Goal: Task Accomplishment & Management: Complete application form

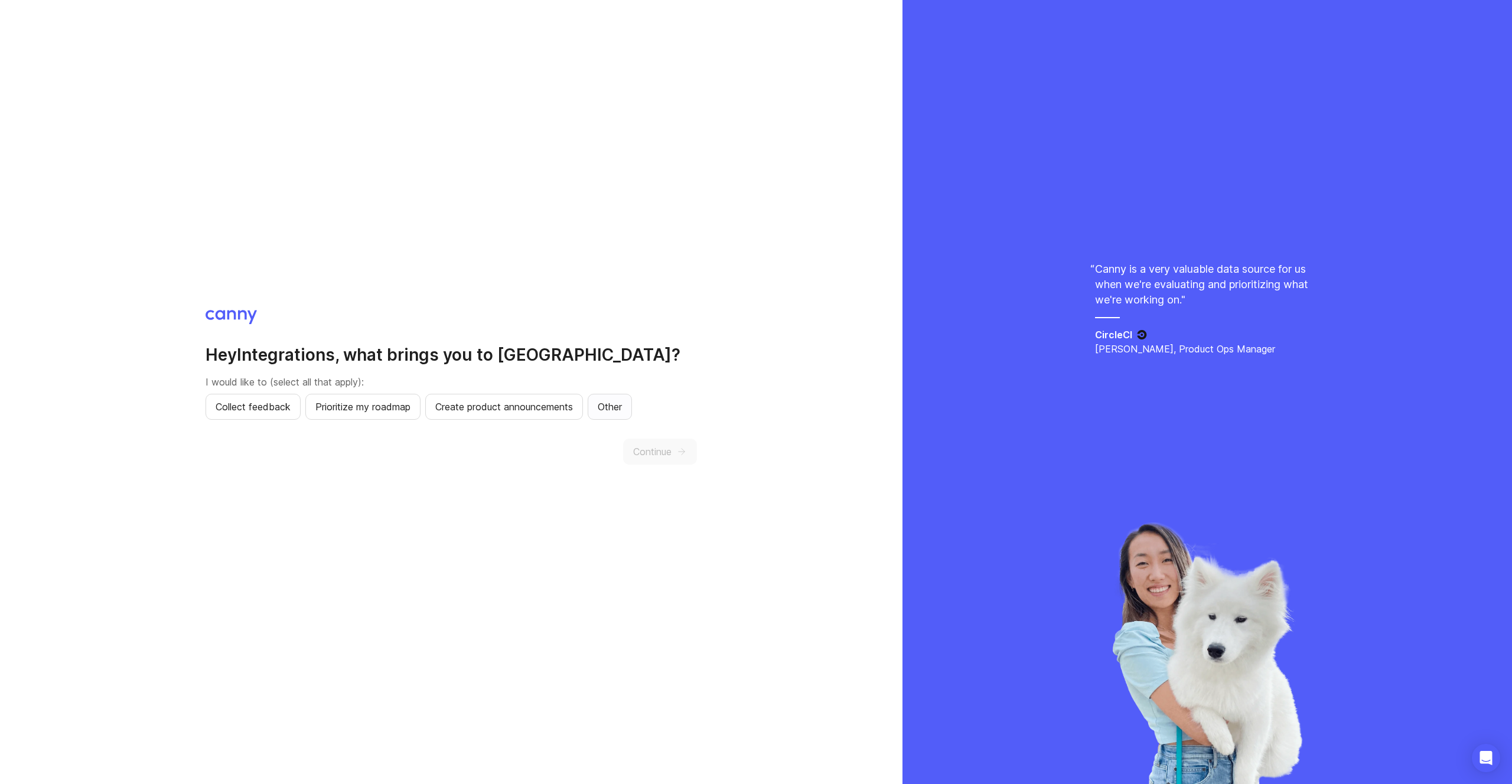
click at [622, 411] on span "Other" at bounding box center [610, 406] width 24 height 14
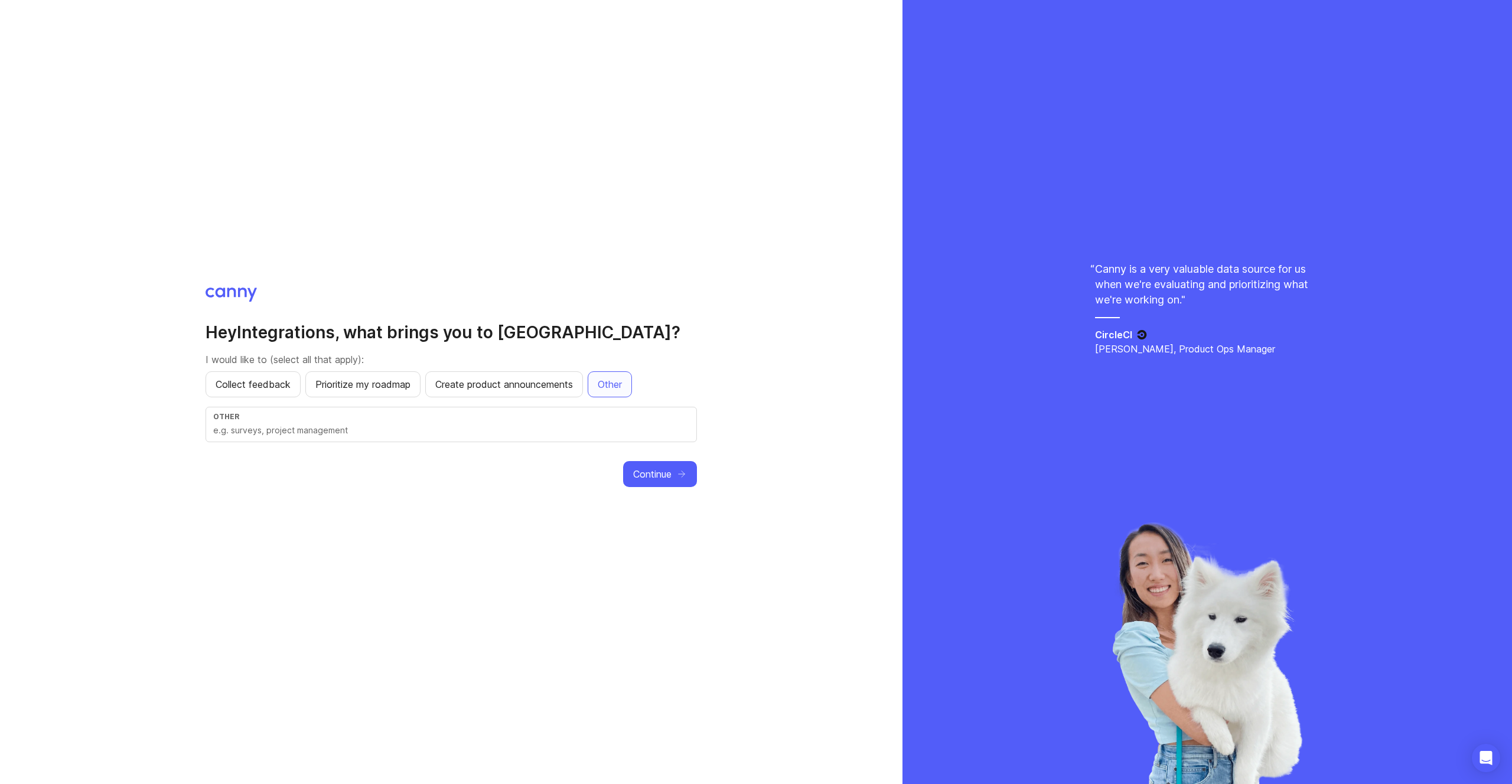
click at [615, 438] on div "Other" at bounding box center [451, 424] width 492 height 35
type input "This is a test account that would be used to test integration between ClickUp a…"
click at [689, 465] on button "Continue" at bounding box center [660, 474] width 74 height 26
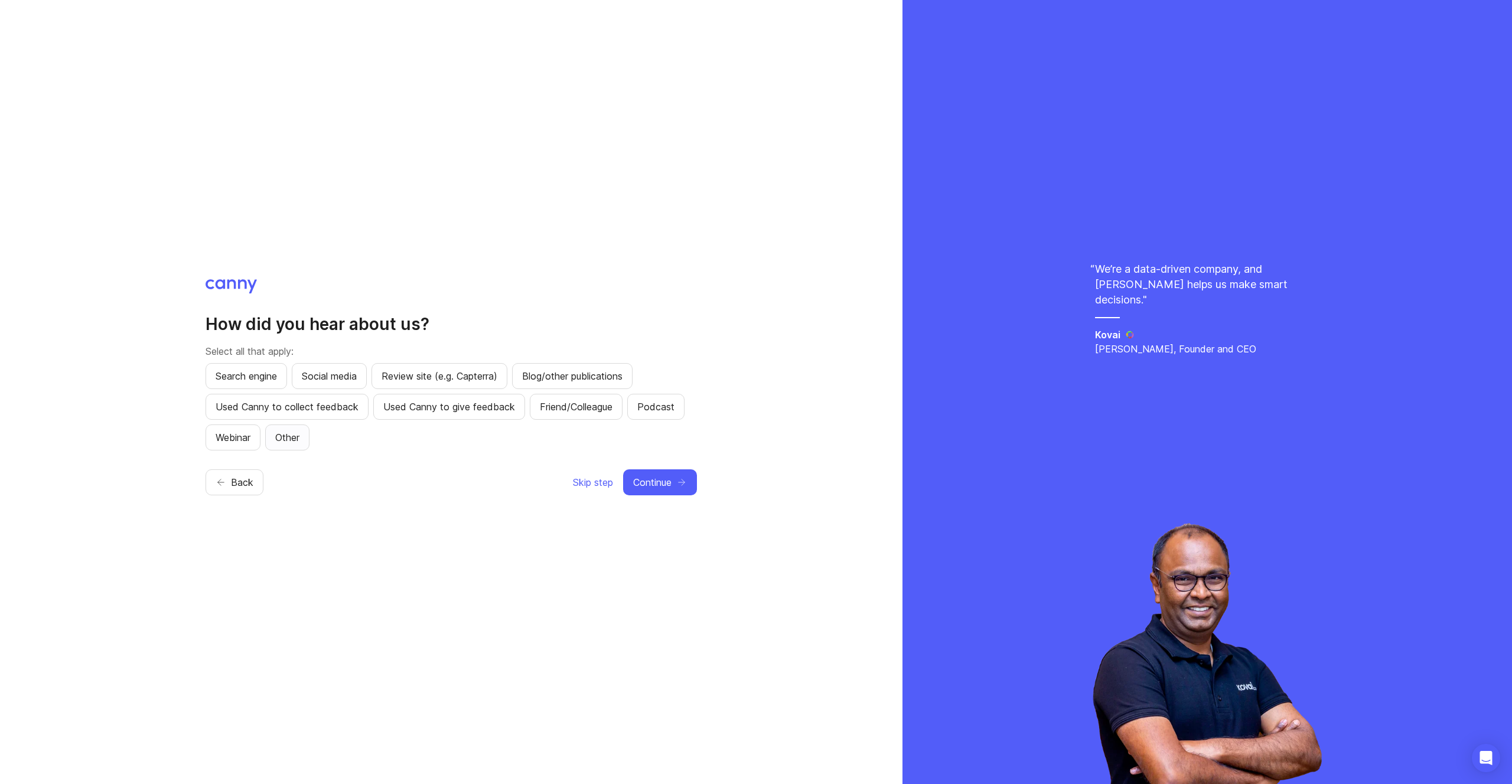
click at [304, 439] on button "Other" at bounding box center [287, 437] width 44 height 26
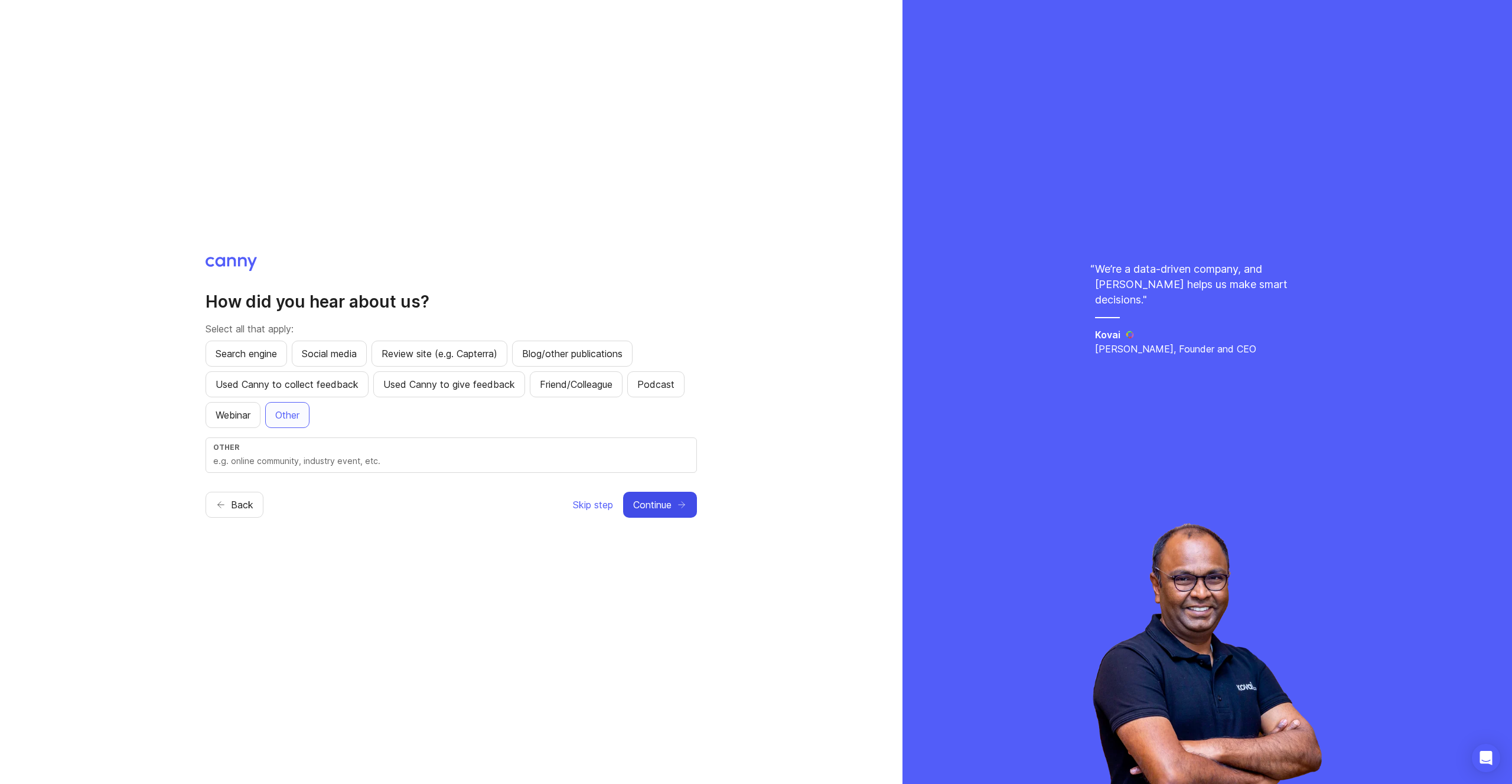
click at [674, 509] on button "Continue" at bounding box center [660, 504] width 74 height 26
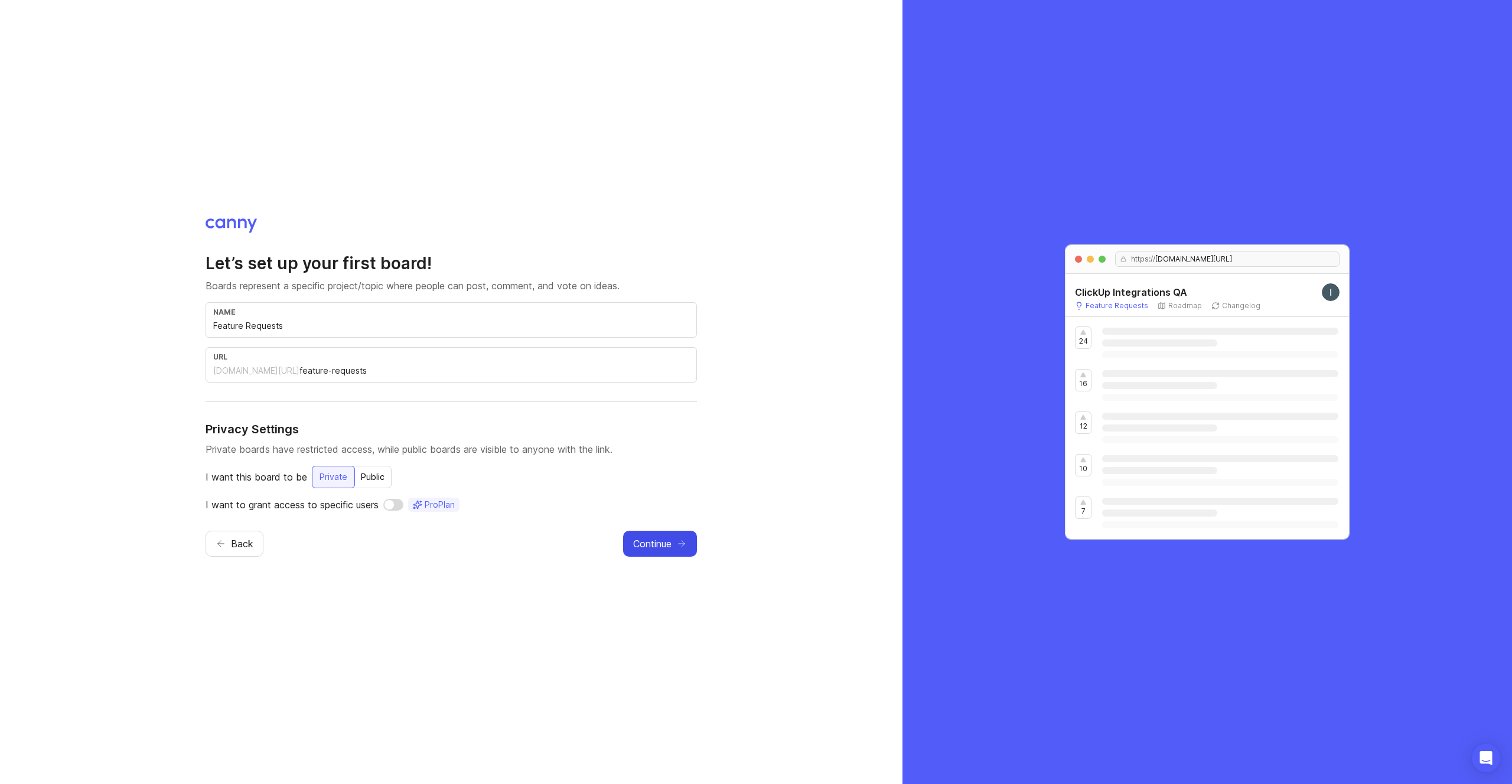
click at [643, 541] on span "Continue" at bounding box center [652, 543] width 38 height 14
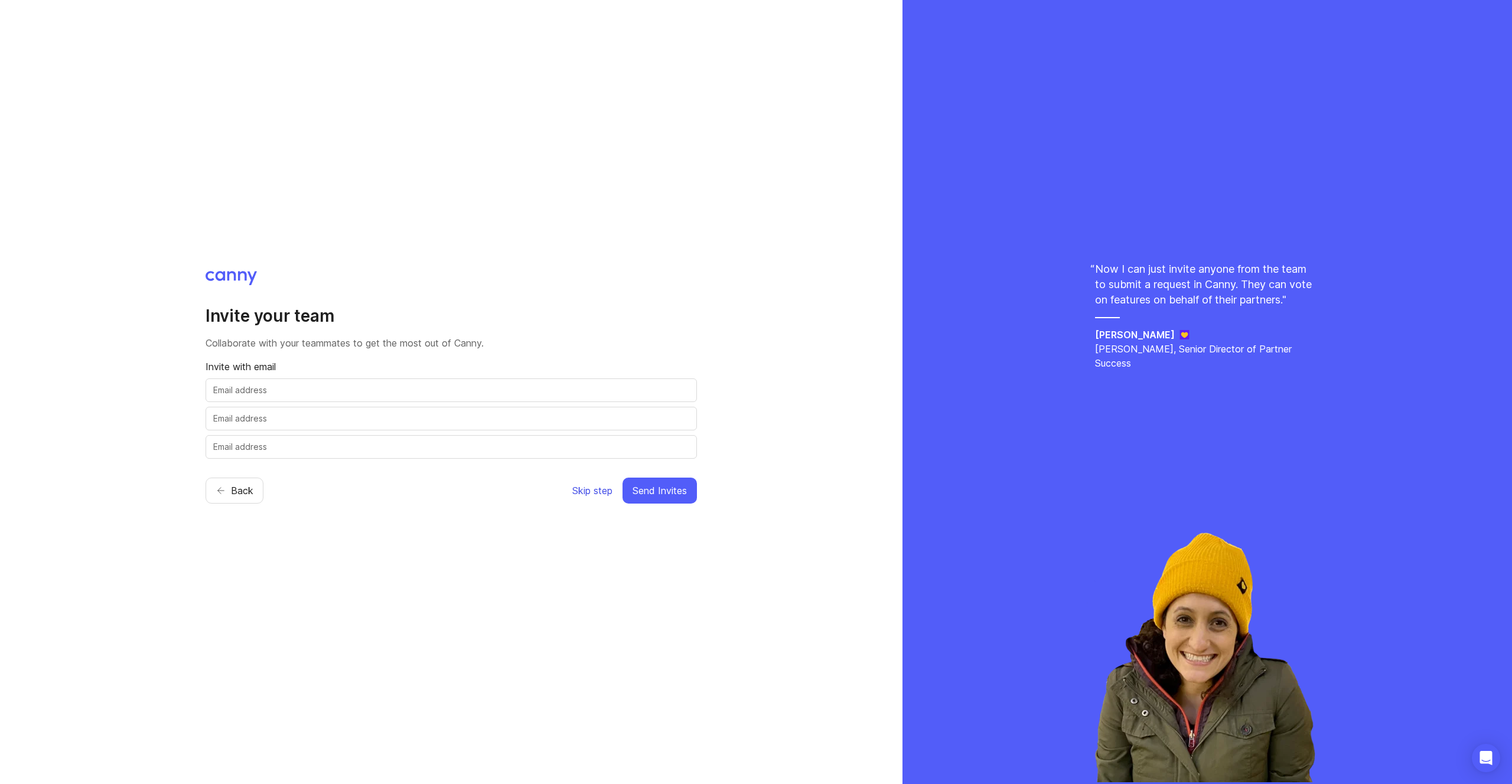
click at [591, 489] on span "Skip step" at bounding box center [593, 490] width 40 height 14
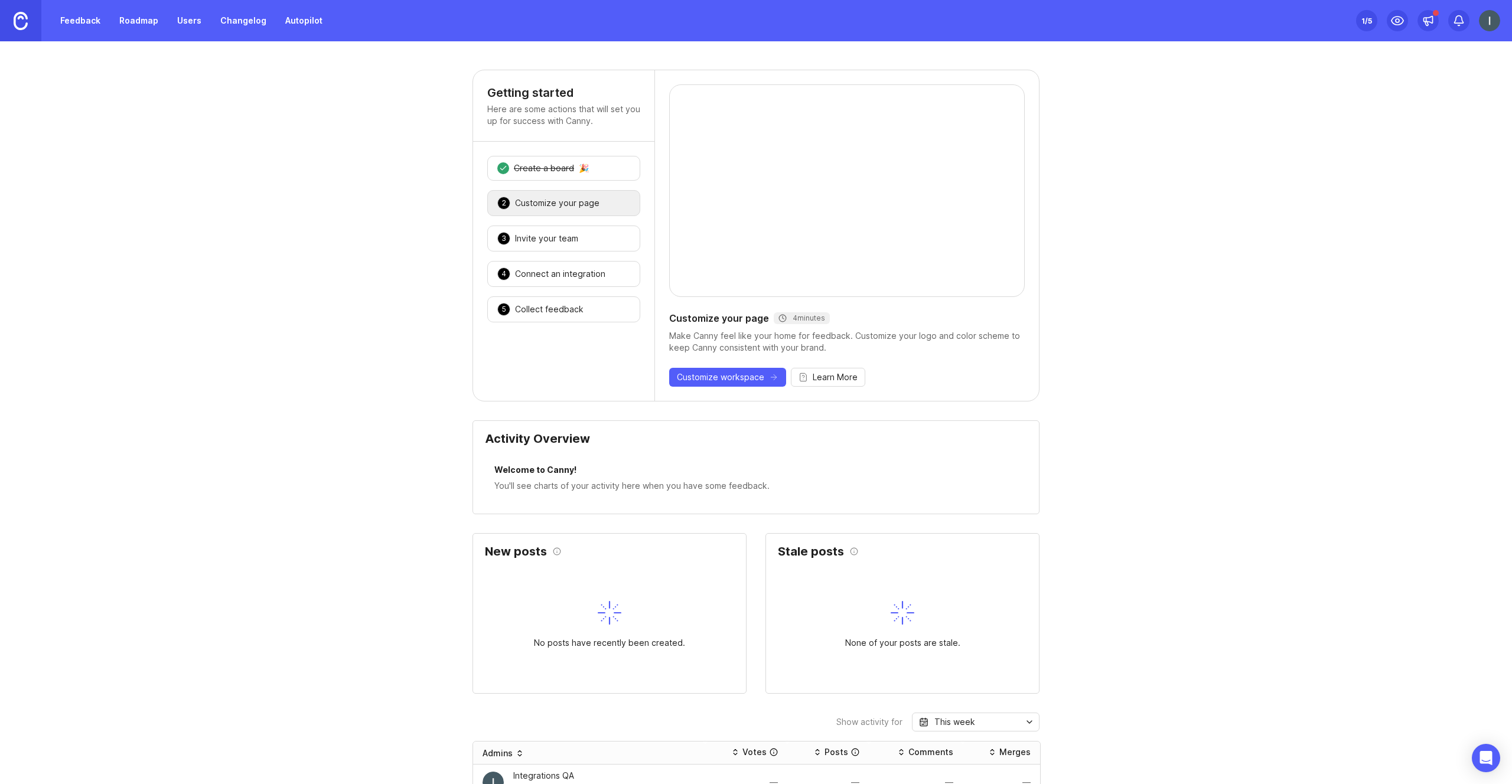
click at [27, 21] on img at bounding box center [20, 21] width 14 height 18
click at [1493, 18] on img at bounding box center [1490, 20] width 21 height 21
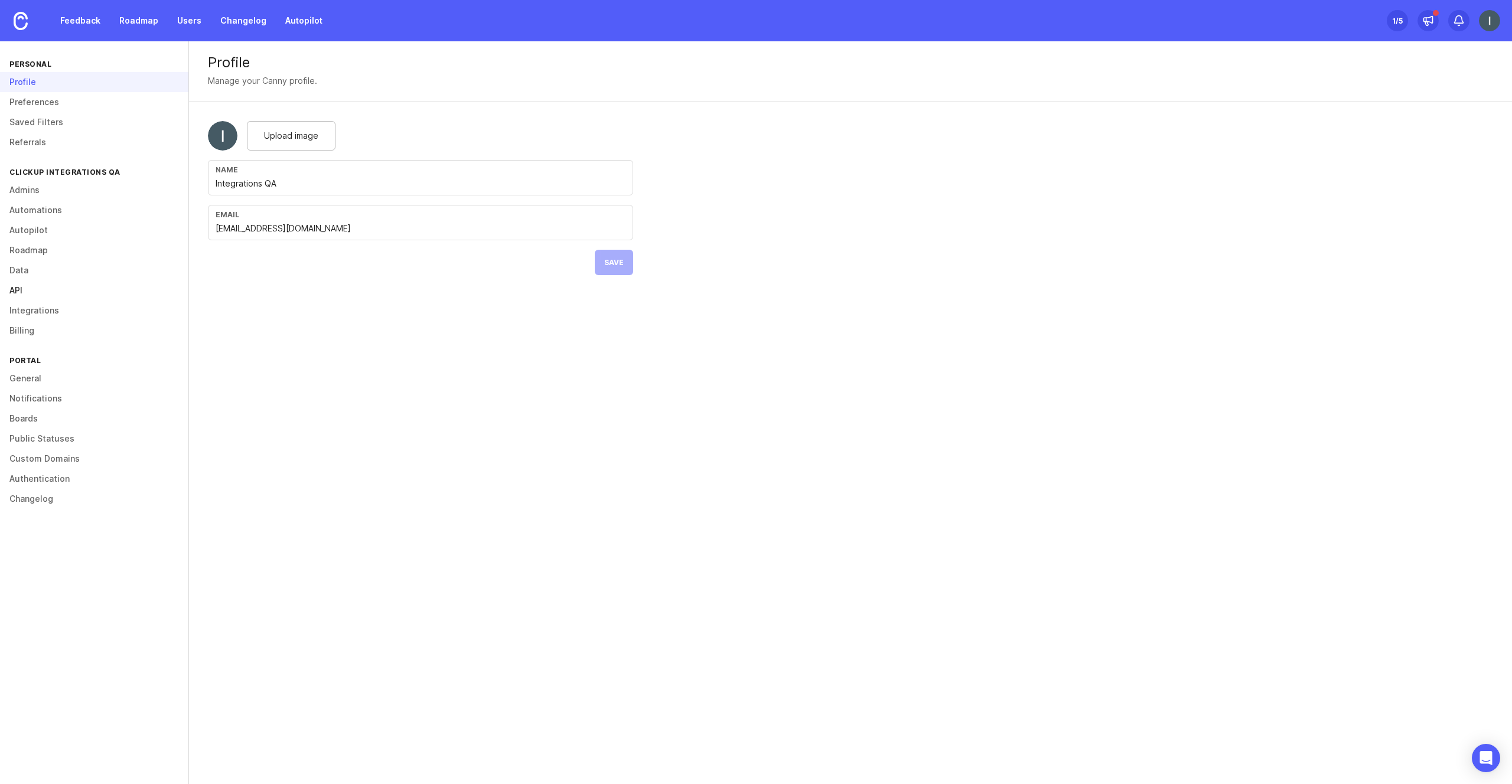
click at [19, 293] on link "API" at bounding box center [94, 290] width 189 height 20
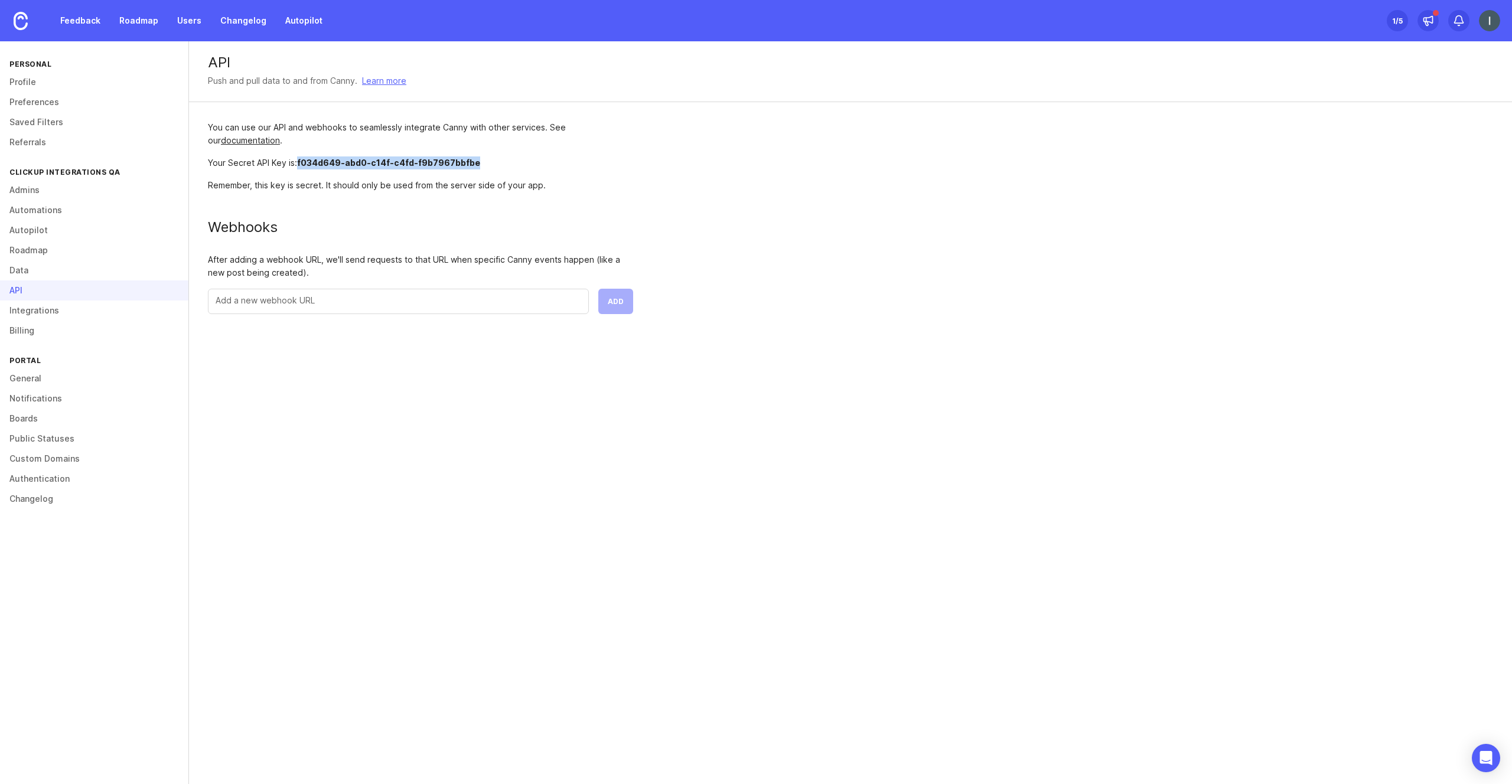
drag, startPoint x: 481, startPoint y: 168, endPoint x: 299, endPoint y: 166, distance: 182.0
click at [299, 166] on div "Your Secret API Key is: f034d649-abd0-c14f-c4fd-f9b7967bbfbe" at bounding box center [421, 162] width 425 height 13
copy span "f034d649-abd0-c14f-c4fd-f9b7967bbfbe"
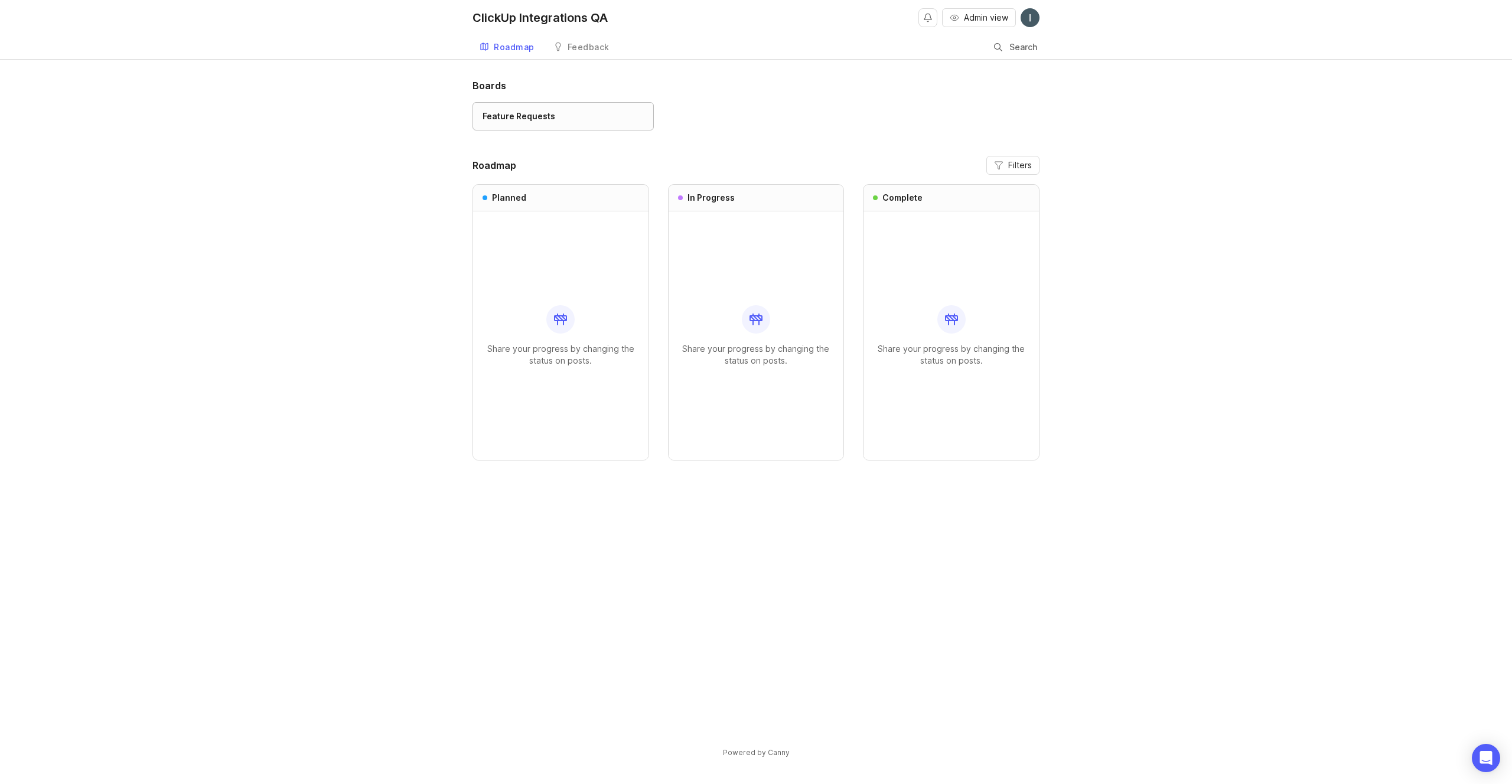
click at [562, 118] on div "Feature Requests" at bounding box center [563, 116] width 161 height 13
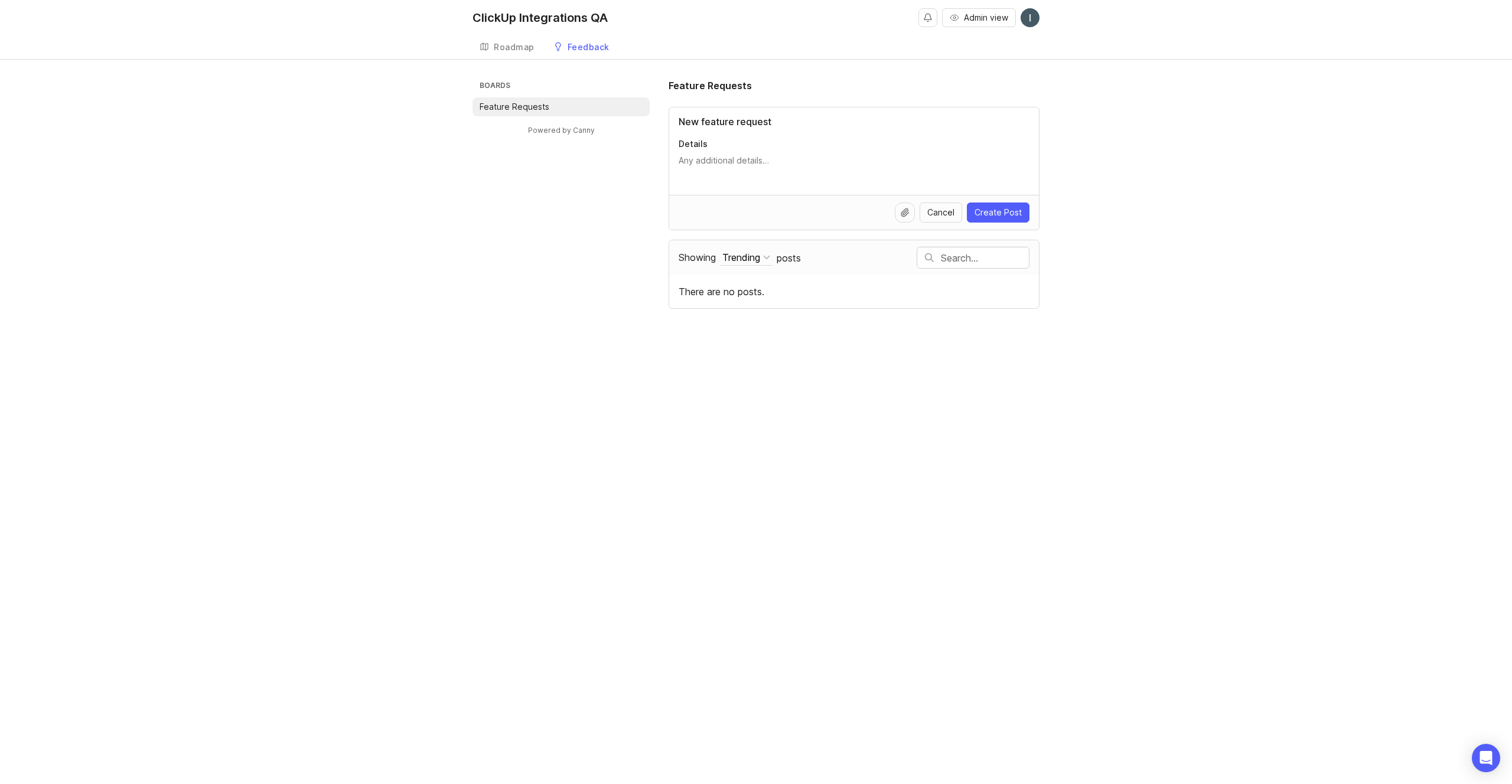
type input "New feature request"
